Goal: Contribute content

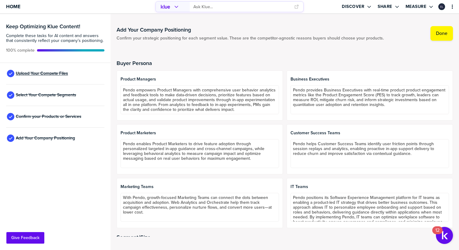
click at [50, 72] on span "Upload Your Compete Files" at bounding box center [42, 73] width 52 height 5
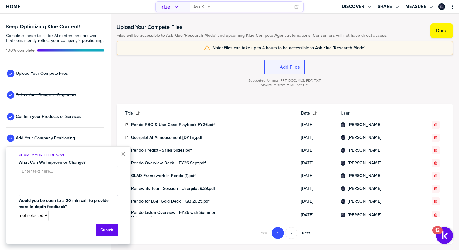
click at [287, 69] on label "Add Files" at bounding box center [290, 67] width 20 height 6
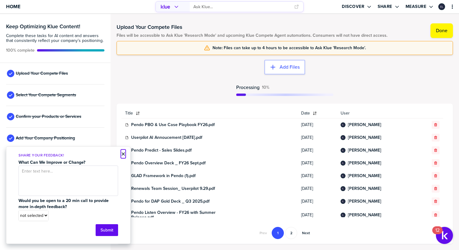
click at [122, 155] on button "×" at bounding box center [123, 153] width 4 height 7
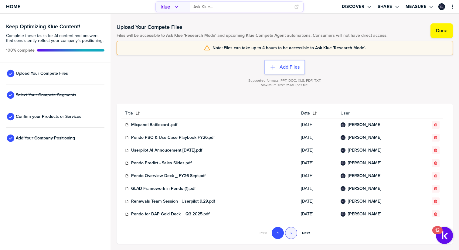
click at [292, 231] on button "2" at bounding box center [291, 233] width 12 height 12
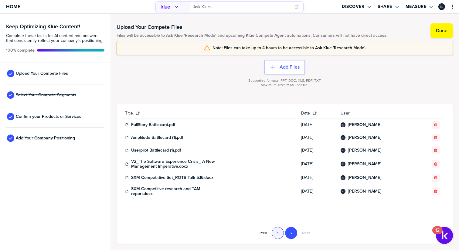
click at [277, 230] on button "1" at bounding box center [278, 233] width 12 height 12
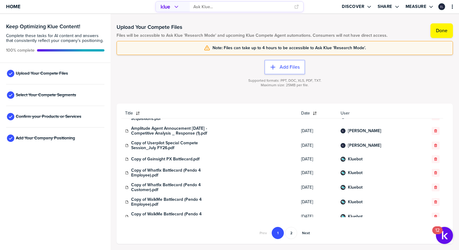
scroll to position [239, 0]
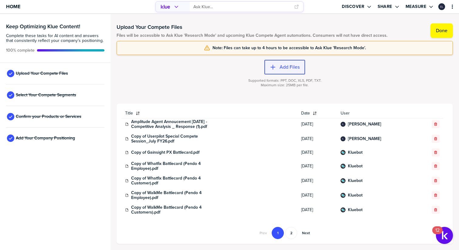
click at [283, 66] on label "Add Files" at bounding box center [290, 67] width 20 height 6
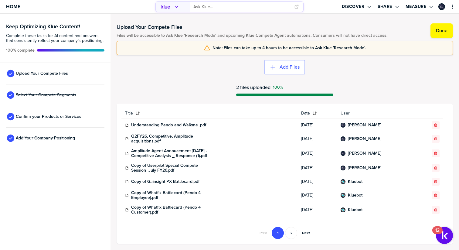
scroll to position [235, 0]
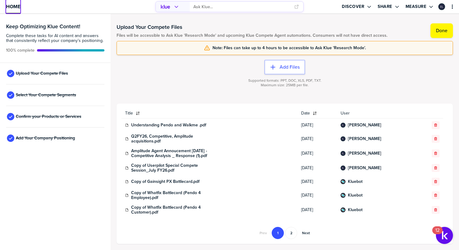
click at [15, 9] on span "Home" at bounding box center [13, 6] width 14 height 5
